Goal: Information Seeking & Learning: Learn about a topic

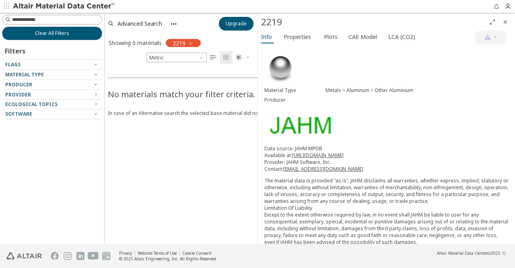
click at [192, 42] on icon "button" at bounding box center [190, 43] width 6 height 6
click at [18, 73] on span "Material Type" at bounding box center [24, 74] width 39 height 7
click at [95, 72] on icon "button" at bounding box center [96, 74] width 6 height 6
click at [94, 74] on icon "button" at bounding box center [96, 74] width 6 height 6
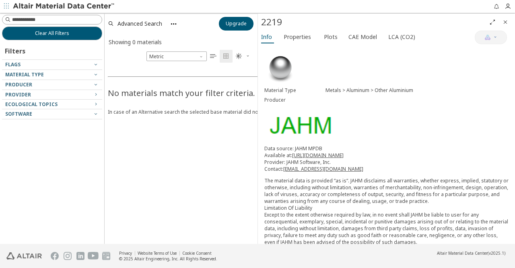
click at [23, 73] on span "Material Type" at bounding box center [24, 74] width 39 height 7
click at [47, 19] on input at bounding box center [57, 20] width 90 height 8
type input "****"
click at [191, 42] on icon "button" at bounding box center [191, 43] width 6 height 6
click at [14, 51] on div "Filters" at bounding box center [15, 49] width 27 height 19
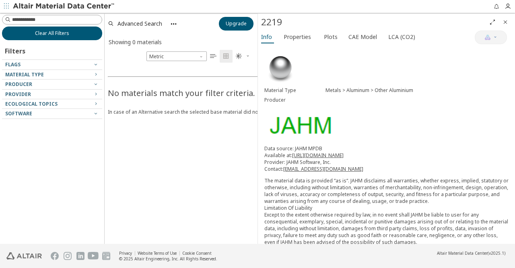
click at [30, 31] on button "Clear All Filters" at bounding box center [52, 34] width 100 height 14
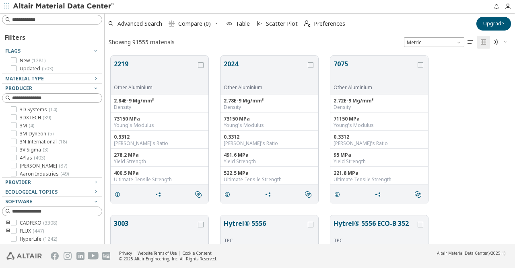
scroll to position [195, 410]
click at [95, 79] on icon "button" at bounding box center [96, 78] width 6 height 6
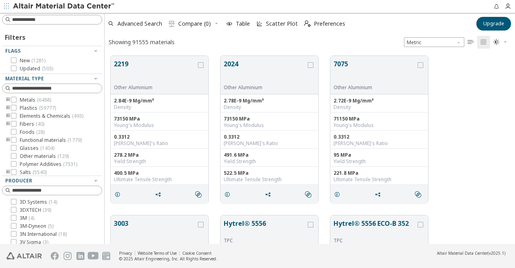
click at [6, 107] on icon "toogle group" at bounding box center [8, 108] width 6 height 6
click at [20, 116] on icon "toogle group" at bounding box center [20, 116] width 6 height 6
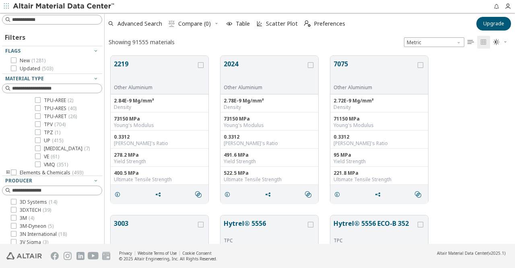
scroll to position [1337, 0]
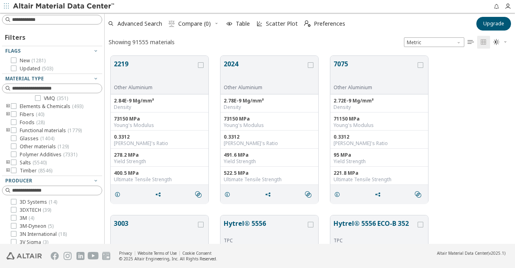
click at [7, 107] on icon "toogle group" at bounding box center [8, 106] width 6 height 6
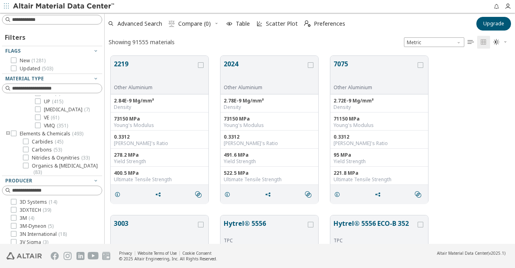
click at [7, 133] on icon "toogle group" at bounding box center [8, 134] width 6 height 6
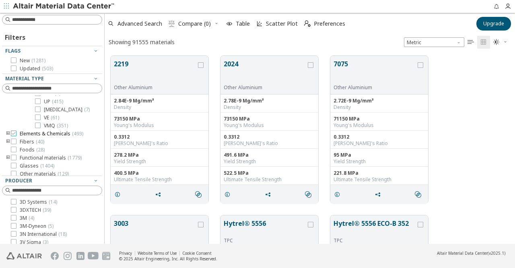
scroll to position [1337, 0]
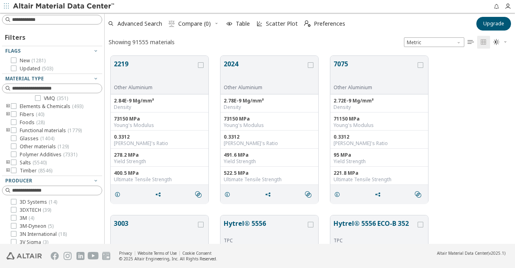
click at [8, 114] on icon "toogle group" at bounding box center [8, 114] width 6 height 6
click at [19, 114] on icon "toogle group" at bounding box center [20, 114] width 6 height 6
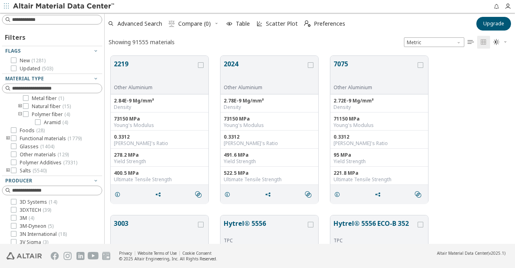
click at [19, 114] on icon "toogle group" at bounding box center [20, 114] width 6 height 6
click at [20, 106] on icon "toogle group" at bounding box center [20, 106] width 6 height 6
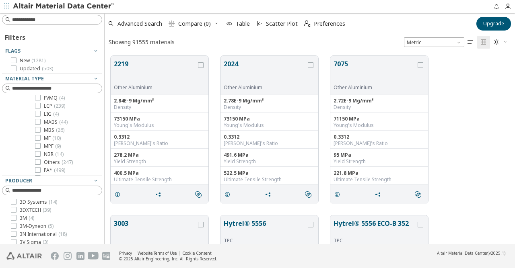
scroll to position [0, 0]
click at [37, 131] on icon at bounding box center [38, 132] width 6 height 6
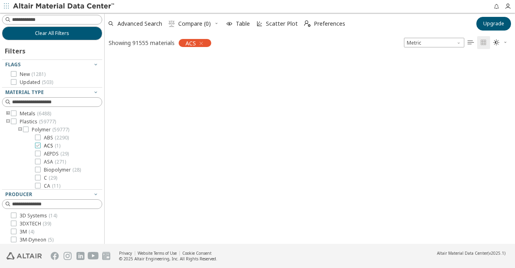
scroll to position [0, 0]
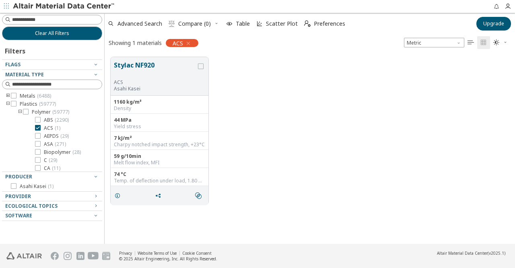
click at [37, 127] on icon at bounding box center [38, 128] width 6 height 6
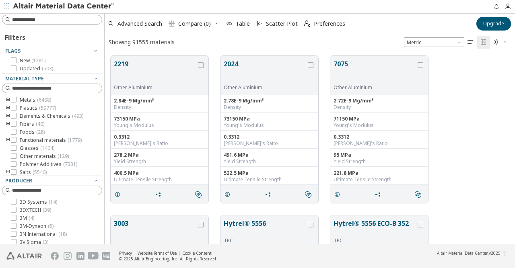
click at [8, 107] on icon "toogle group" at bounding box center [8, 108] width 6 height 6
click at [19, 116] on icon "toogle group" at bounding box center [20, 116] width 6 height 6
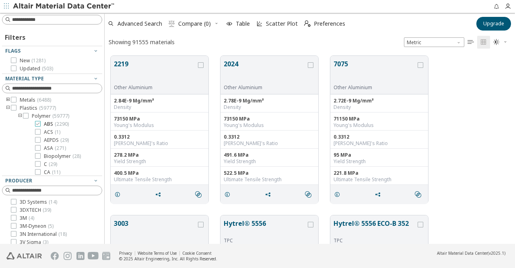
click at [38, 124] on icon at bounding box center [38, 124] width 6 height 6
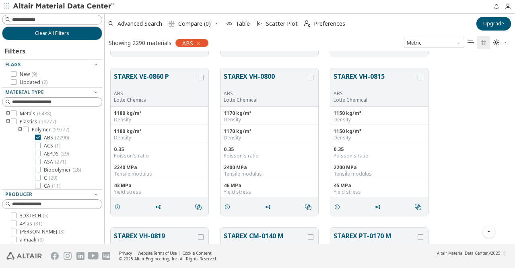
scroll to position [309, 0]
